Goal: Communication & Community: Answer question/provide support

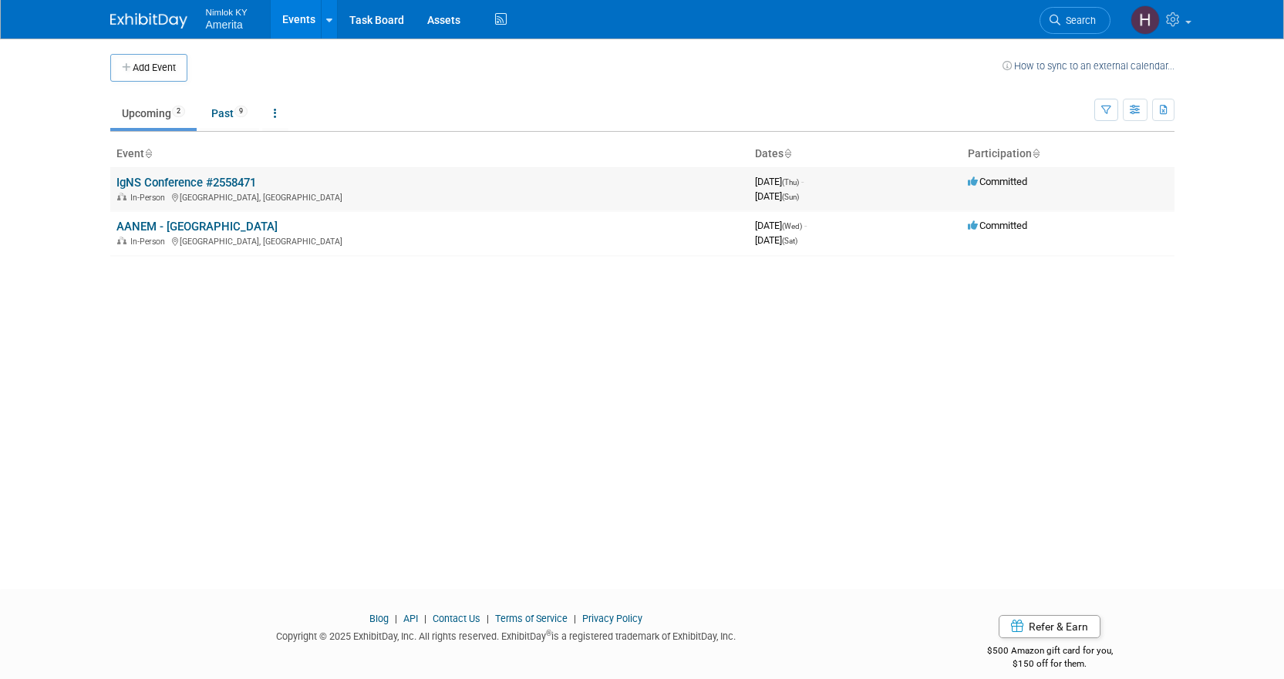
click at [162, 184] on link "IgNS Conference #2558471" at bounding box center [186, 183] width 140 height 14
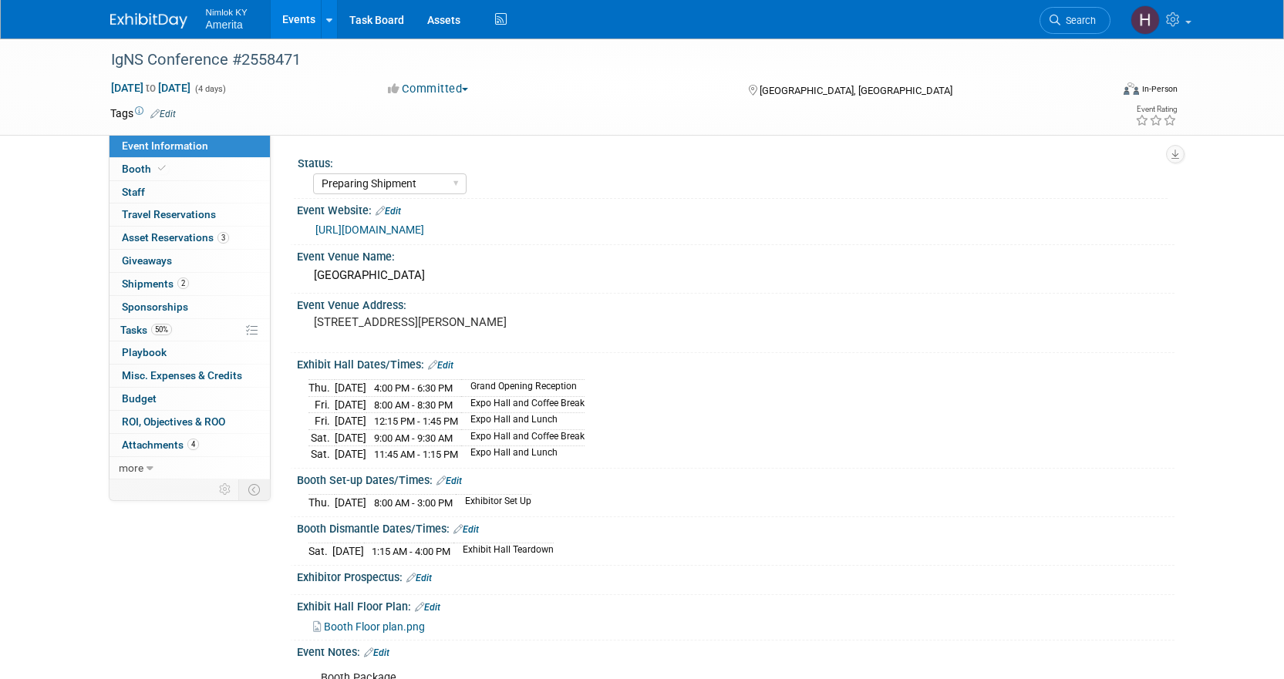
select select "Preparing Shipment"
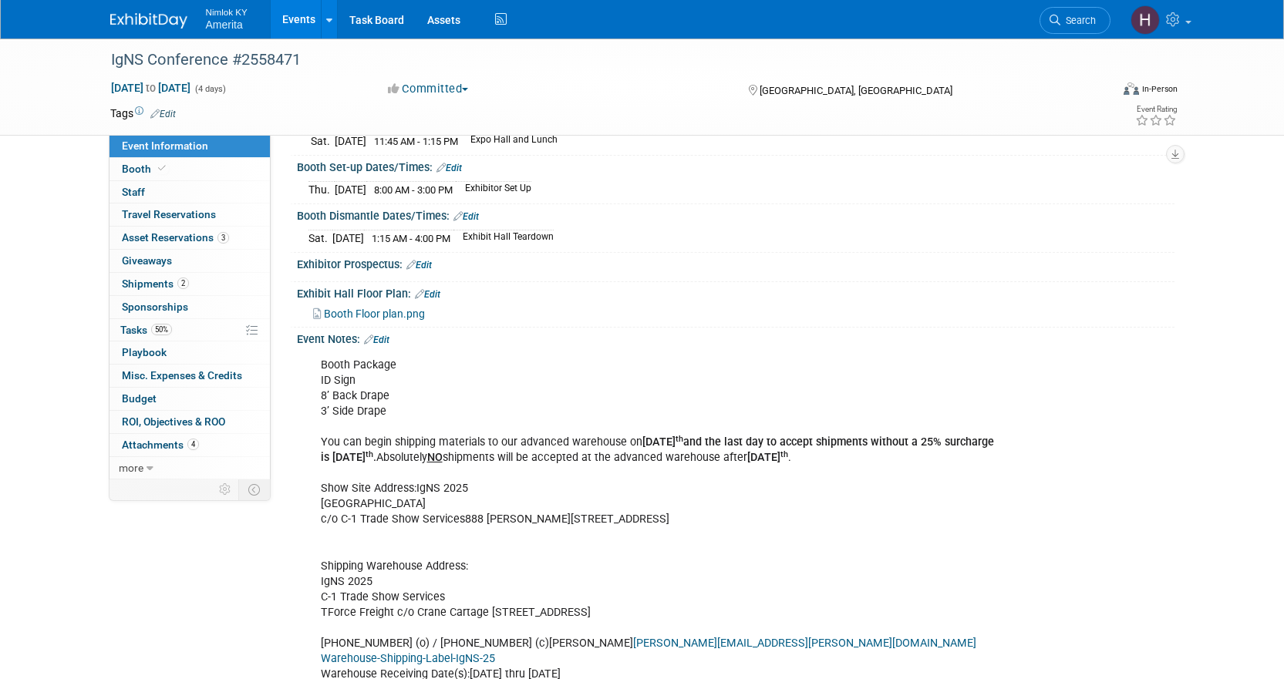
scroll to position [386, 0]
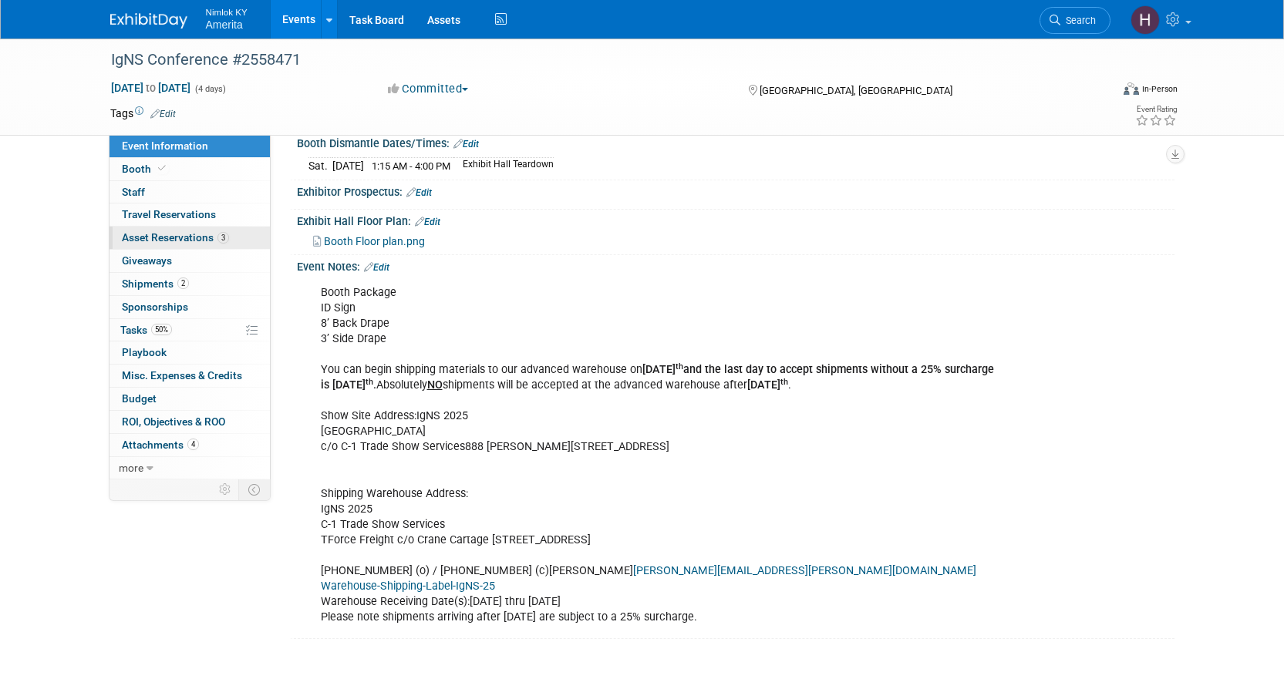
click at [189, 238] on span "Asset Reservations 3" at bounding box center [175, 237] width 107 height 12
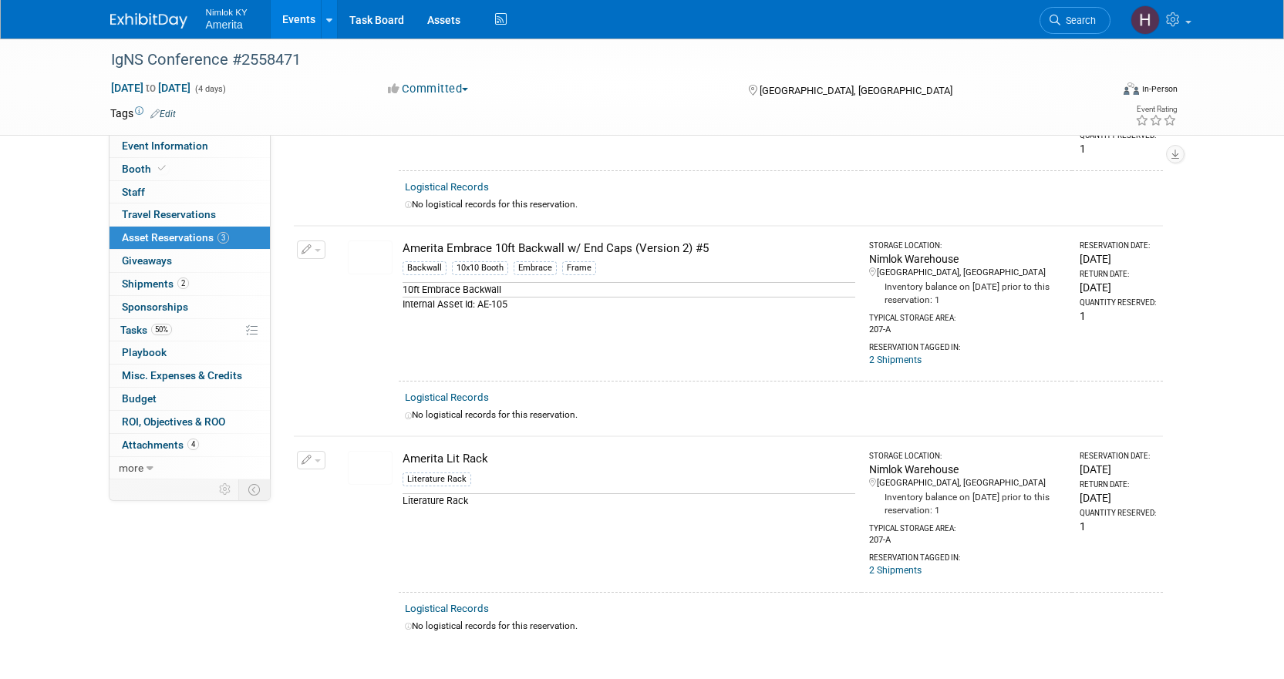
scroll to position [154, 0]
click at [218, 319] on link "50% Tasks 50%" at bounding box center [189, 330] width 160 height 22
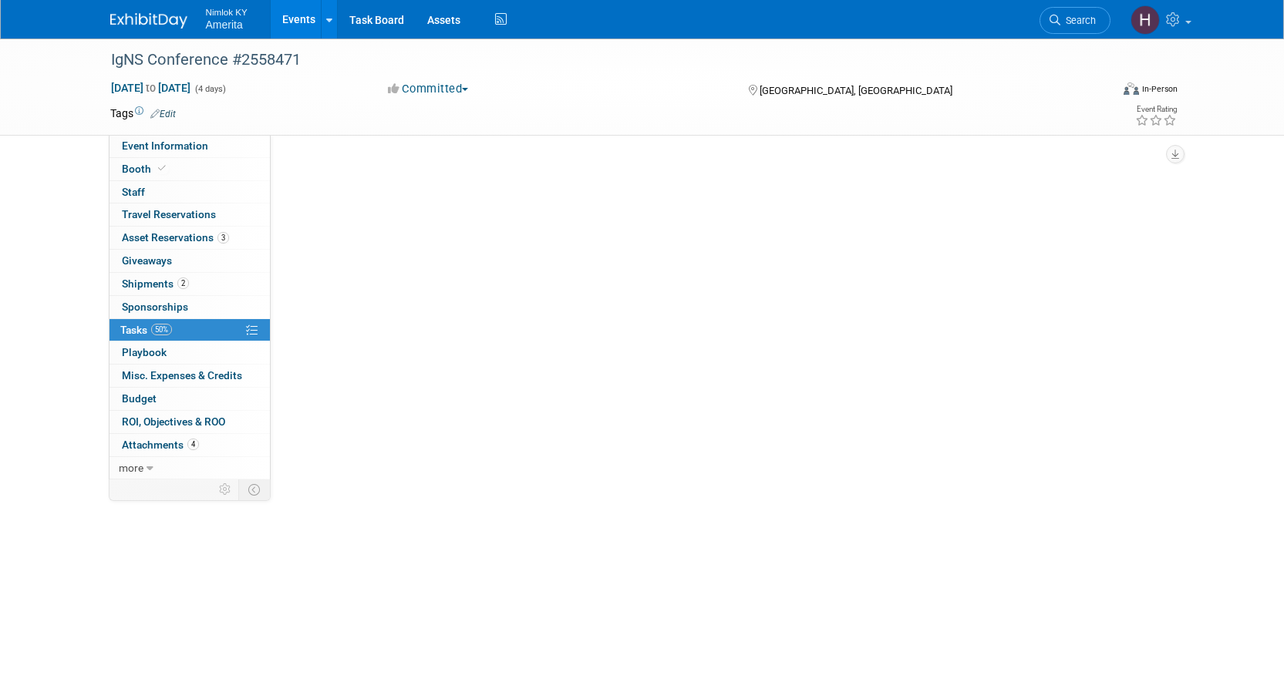
scroll to position [0, 0]
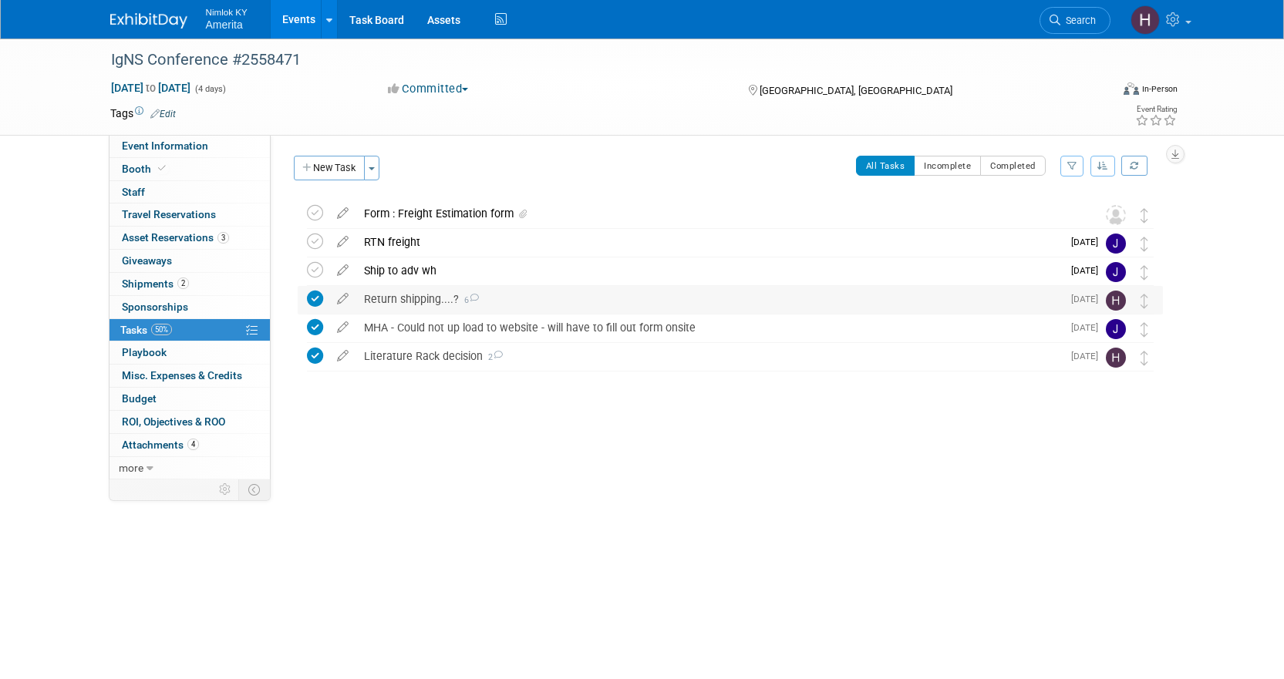
click at [389, 298] on div "Return shipping....? 6" at bounding box center [709, 299] width 706 height 26
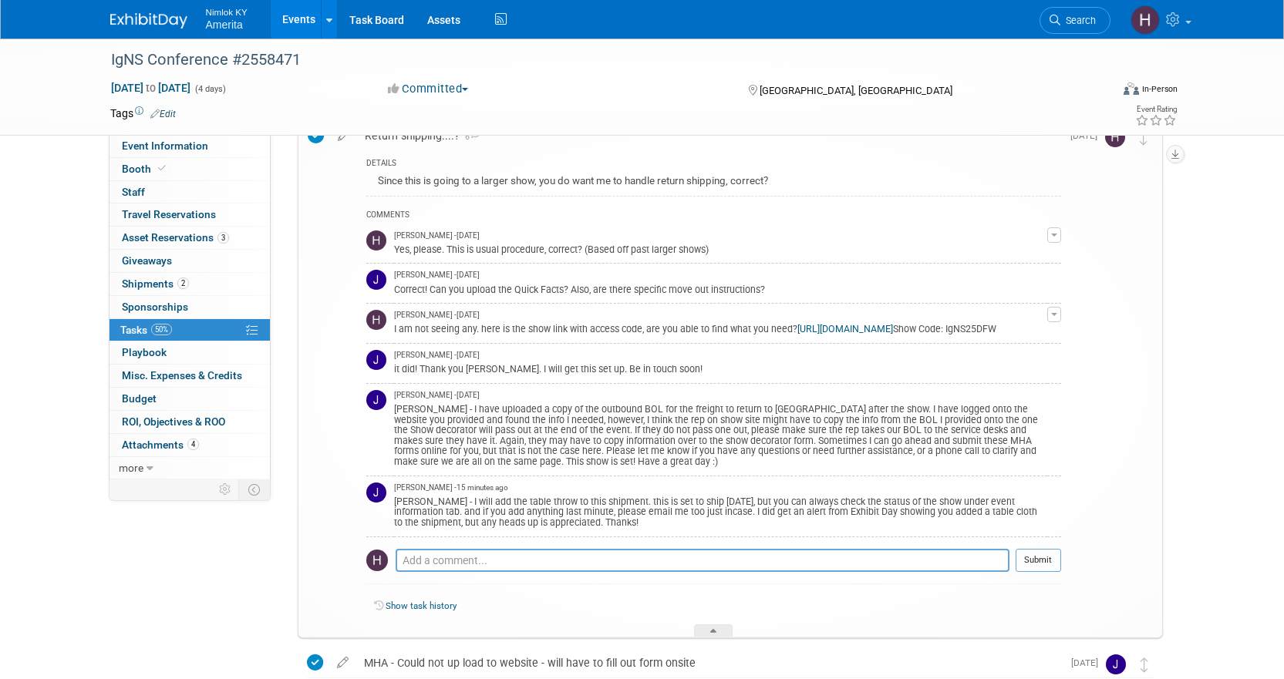
scroll to position [231, 0]
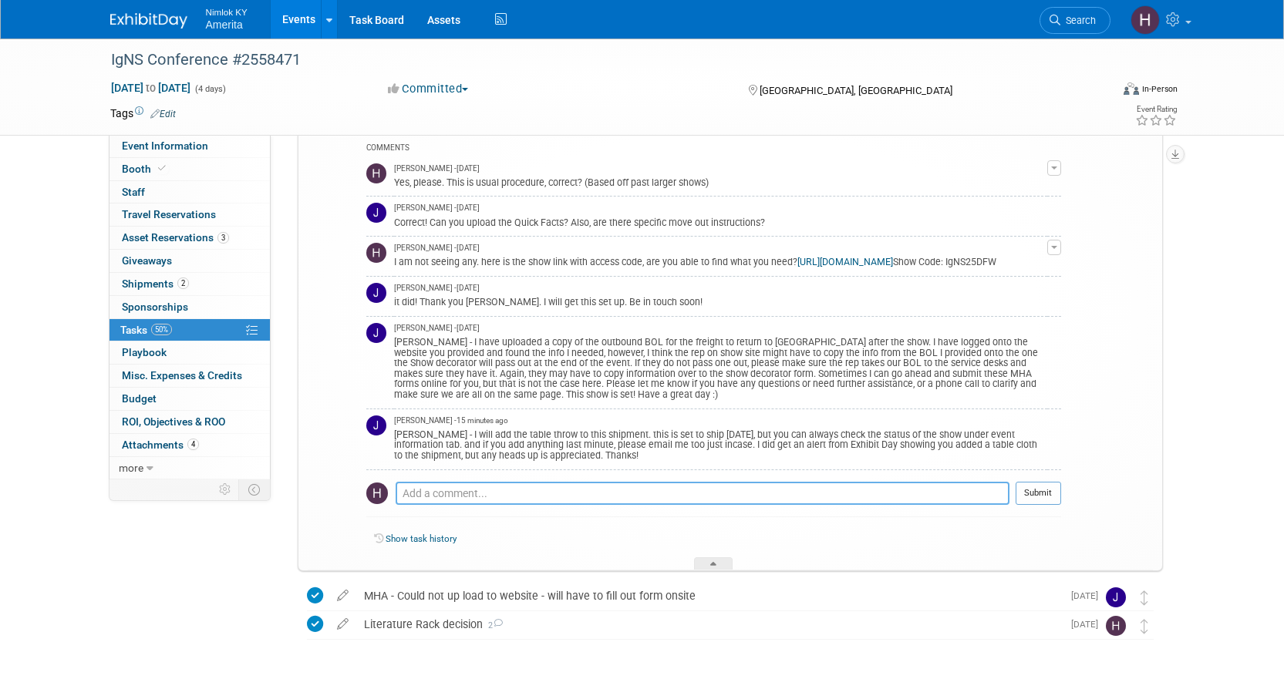
click at [461, 499] on textarea at bounding box center [703, 493] width 614 height 23
type textarea "Will do- sorry about that! Details have been getting to me late for this one."
click at [1030, 505] on button "Submit" at bounding box center [1038, 493] width 45 height 23
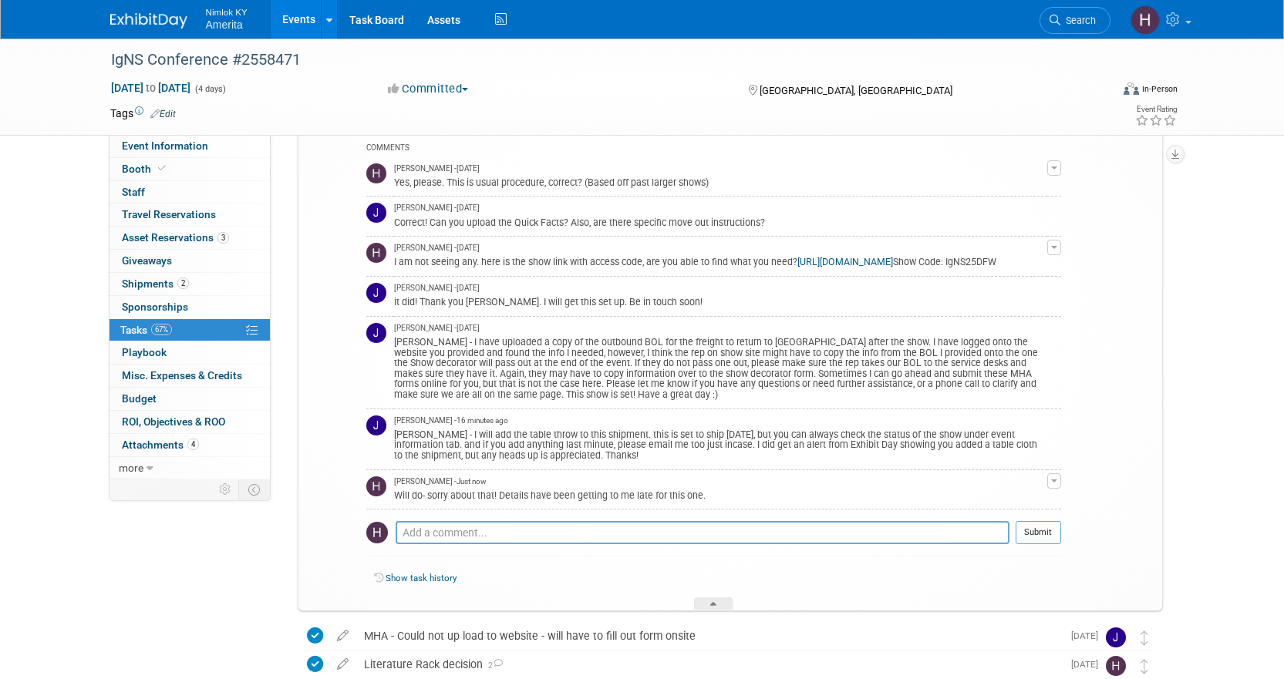
click at [163, 21] on img at bounding box center [148, 20] width 77 height 15
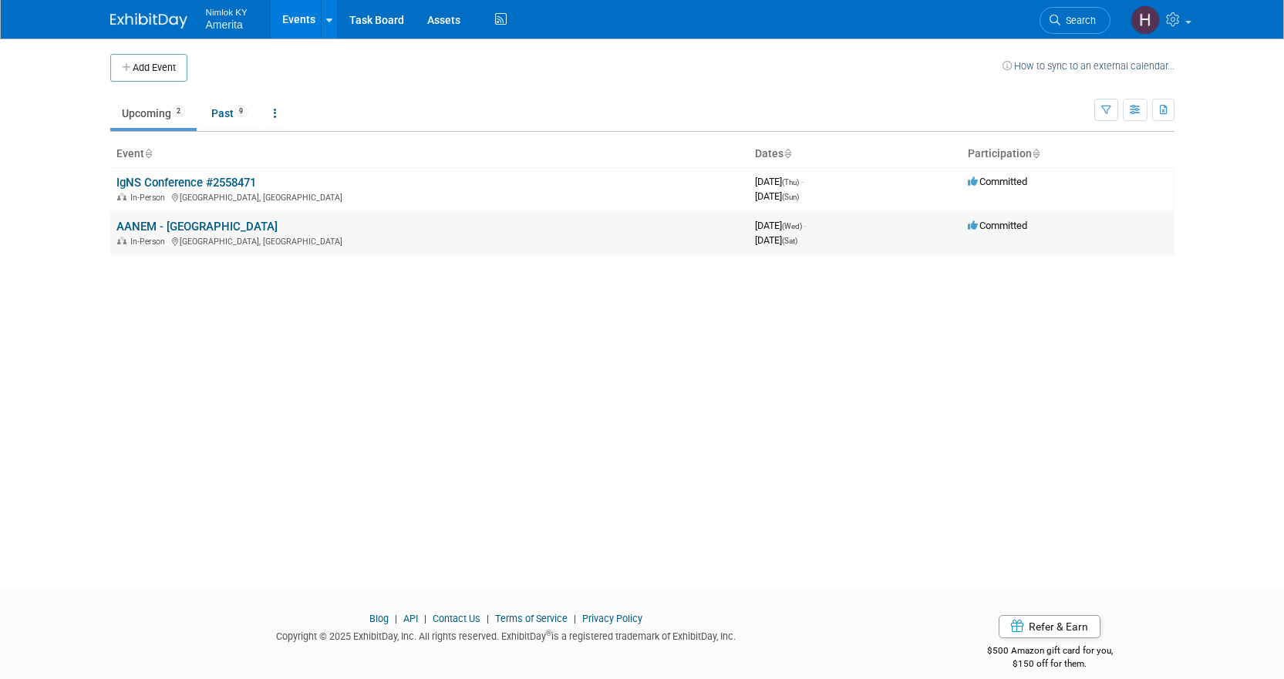
click at [207, 225] on link "AANEM - [GEOGRAPHIC_DATA]" at bounding box center [196, 227] width 161 height 14
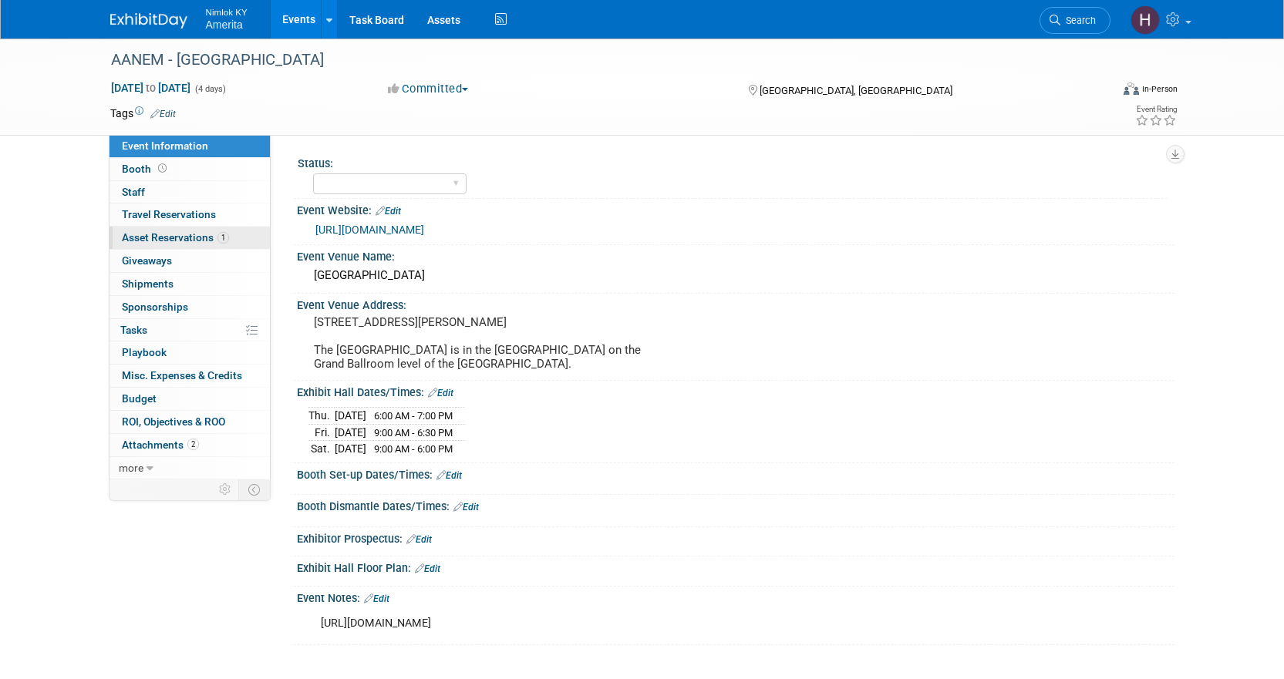
click at [168, 237] on span "Asset Reservations 1" at bounding box center [175, 237] width 107 height 12
